Goal: Transaction & Acquisition: Purchase product/service

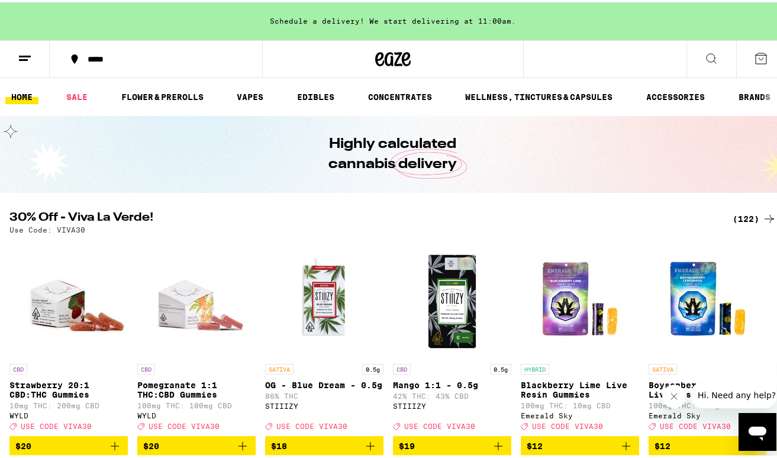
click at [706, 51] on icon at bounding box center [711, 56] width 14 height 14
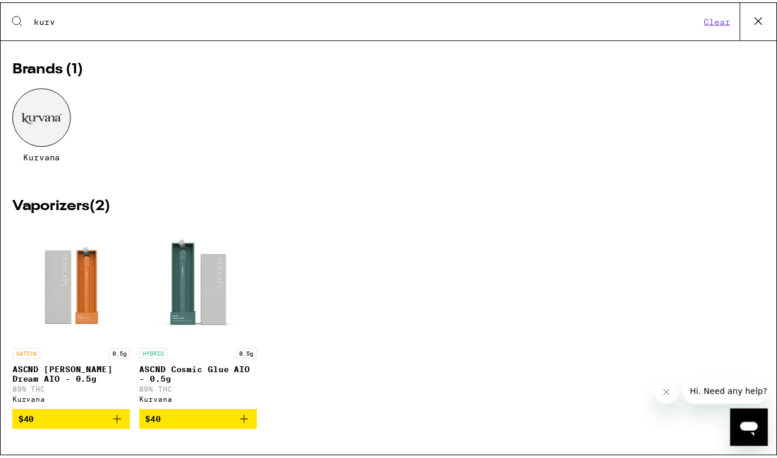
scroll to position [28, 0]
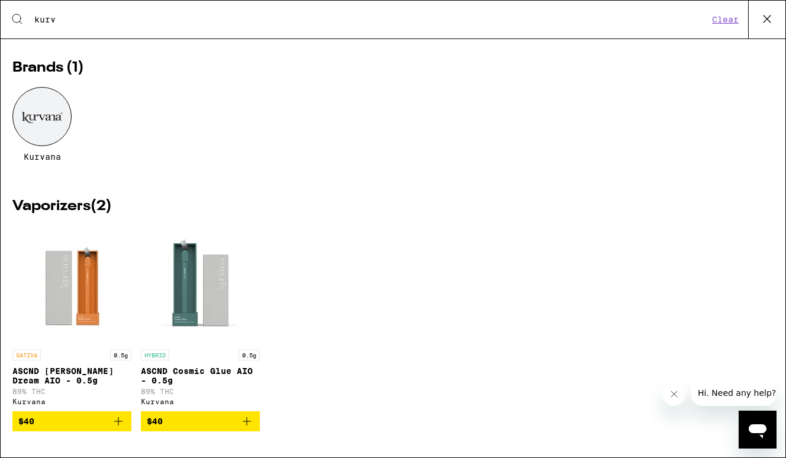
type input "kurv"
click at [770, 14] on icon at bounding box center [767, 19] width 18 height 18
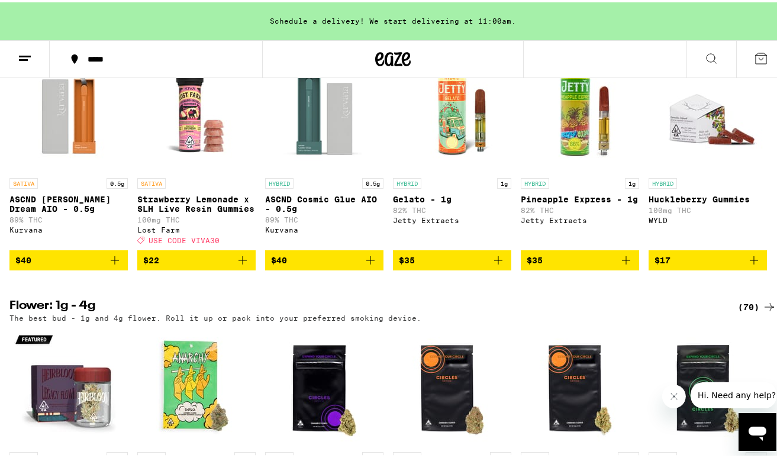
scroll to position [997, 0]
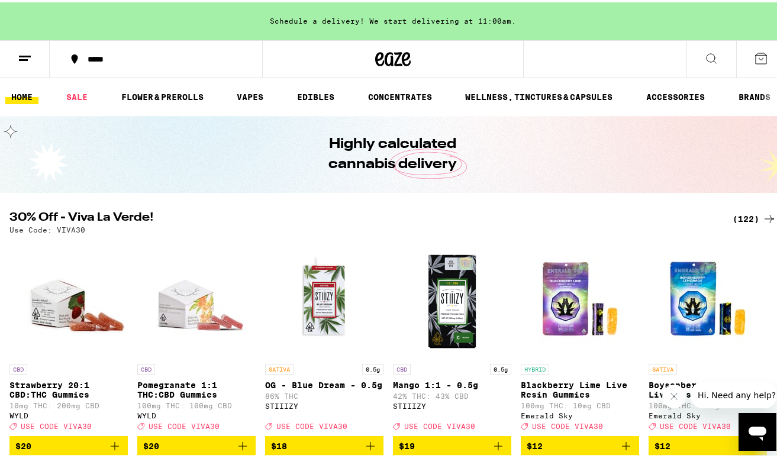
click at [741, 217] on div "(122)" at bounding box center [755, 217] width 44 height 14
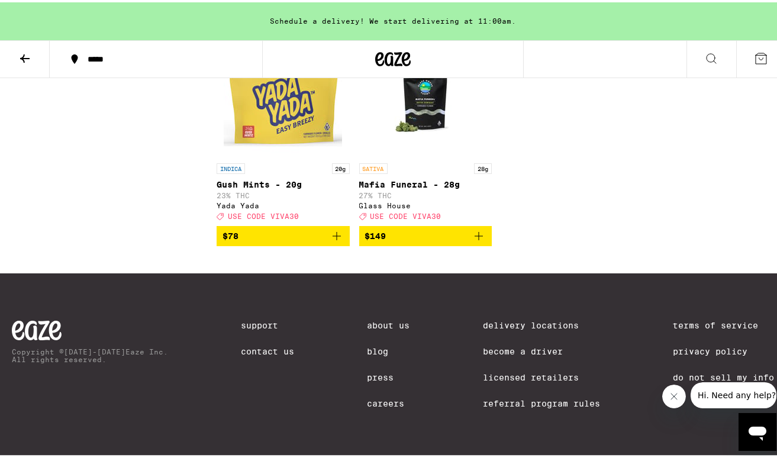
scroll to position [7184, 0]
click at [24, 58] on icon at bounding box center [24, 56] width 9 height 8
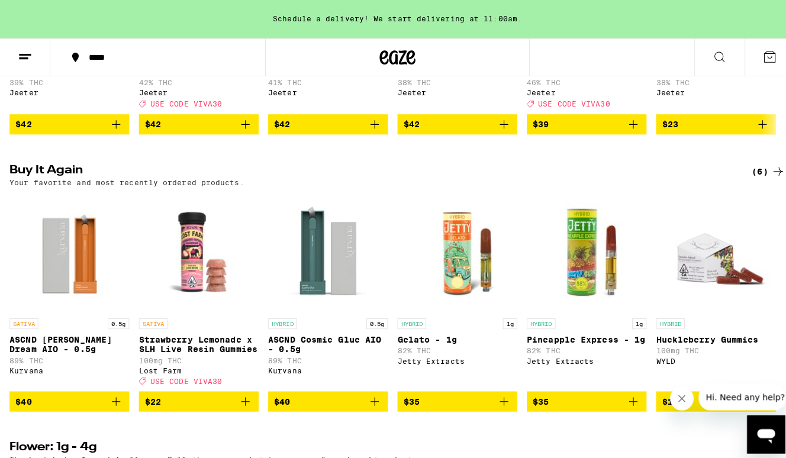
scroll to position [877, 0]
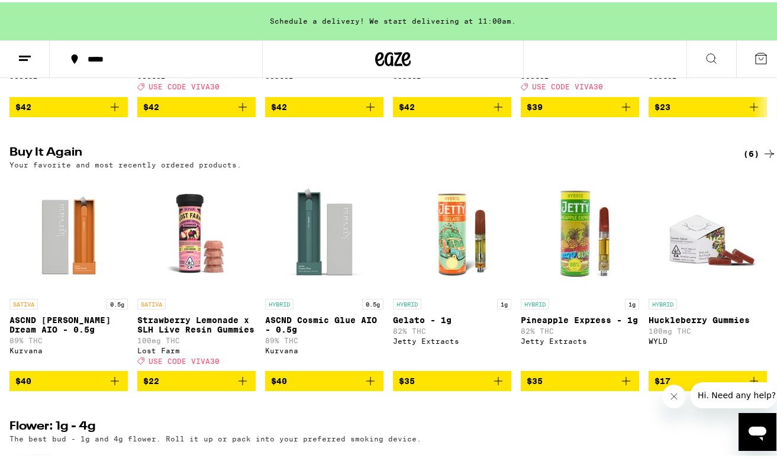
click at [115, 383] on icon "Add to bag" at bounding box center [115, 379] width 8 height 8
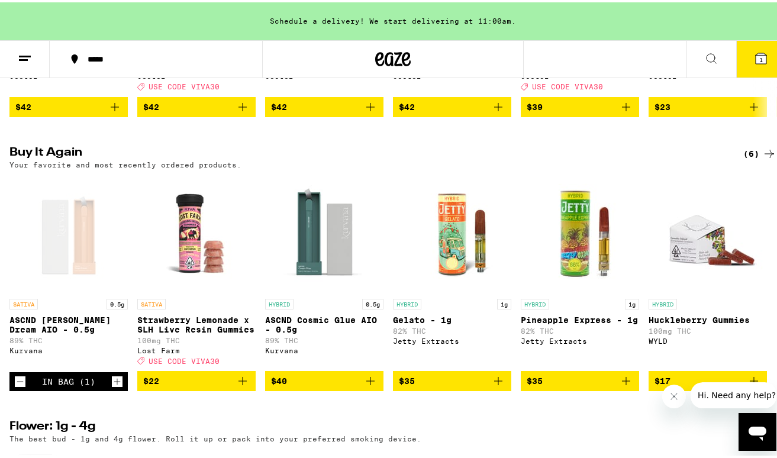
click at [115, 387] on icon "Increment" at bounding box center [117, 379] width 11 height 14
click at [754, 57] on icon at bounding box center [761, 56] width 14 height 14
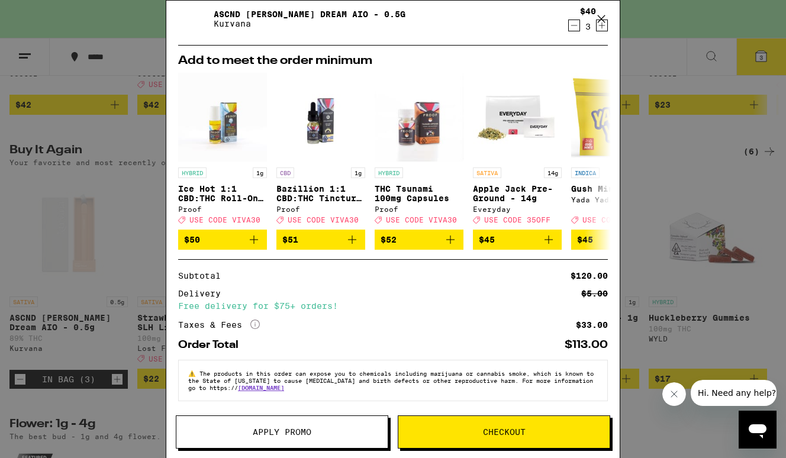
scroll to position [86, 0]
click at [471, 439] on button "Checkout" at bounding box center [504, 432] width 213 height 33
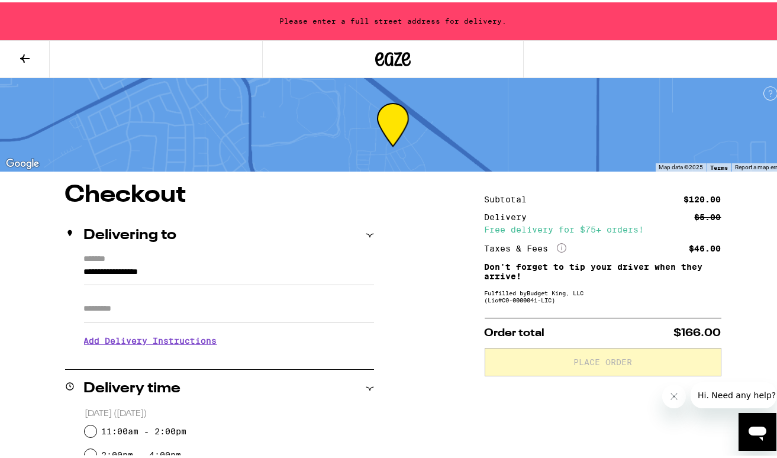
click at [24, 60] on icon at bounding box center [25, 56] width 14 height 14
